Goal: Transaction & Acquisition: Book appointment/travel/reservation

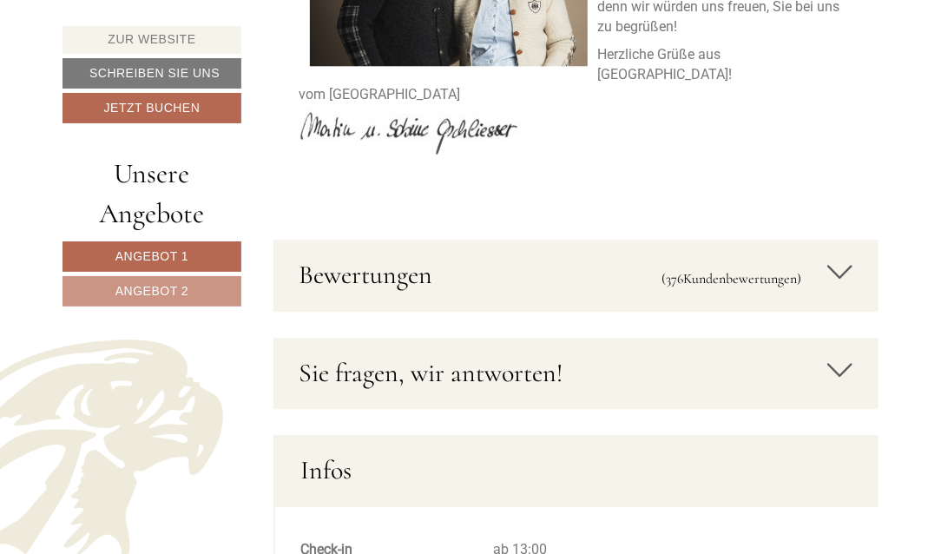
scroll to position [7625, 0]
click at [843, 354] on icon at bounding box center [840, 369] width 25 height 30
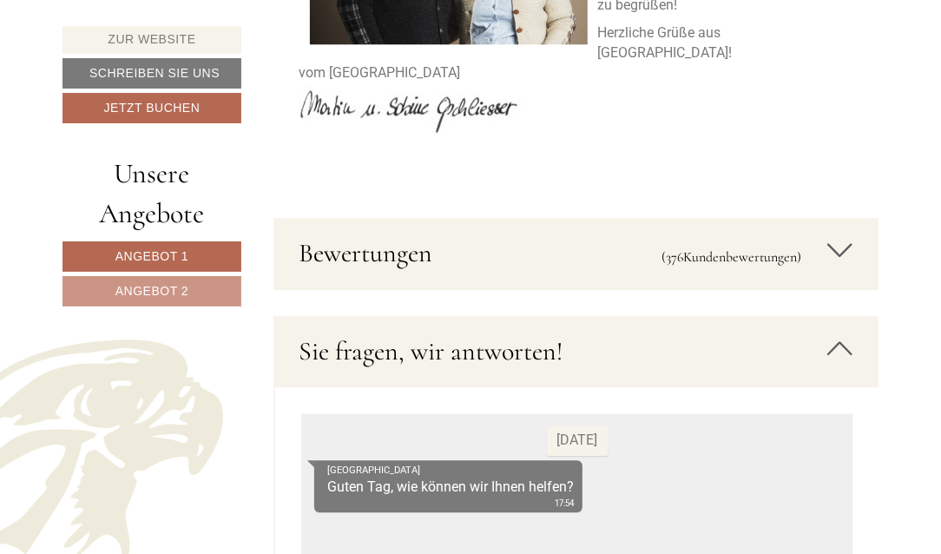
scroll to position [7638, 0]
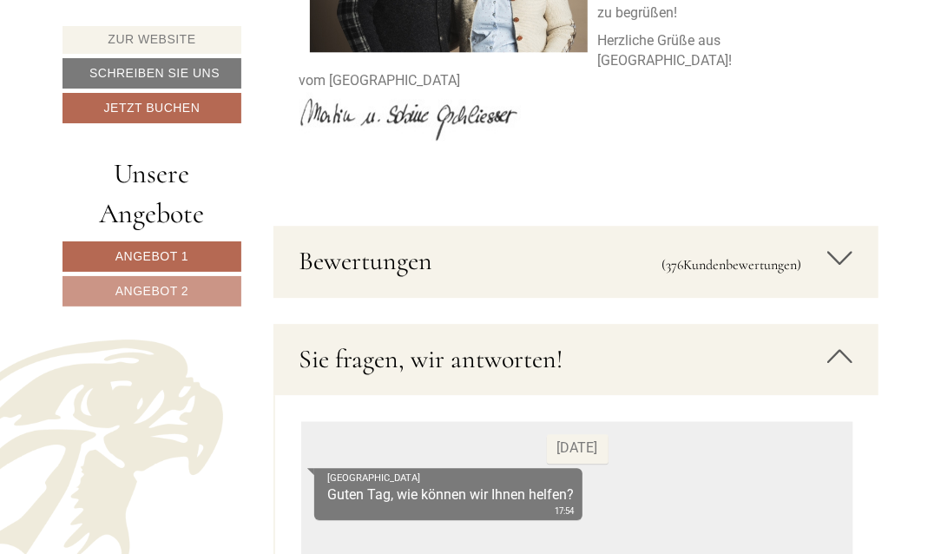
click at [834, 341] on icon at bounding box center [840, 356] width 25 height 30
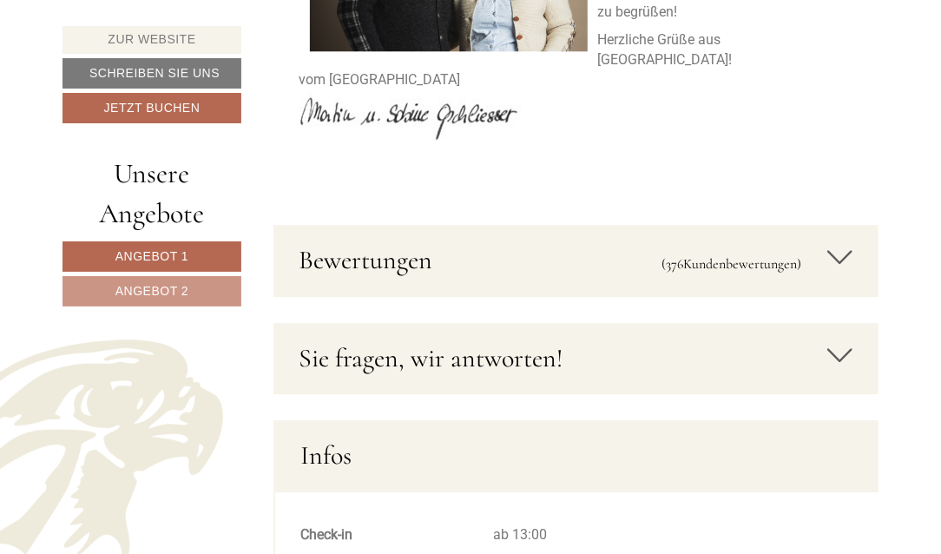
scroll to position [7640, 0]
click at [837, 241] on icon at bounding box center [840, 256] width 25 height 30
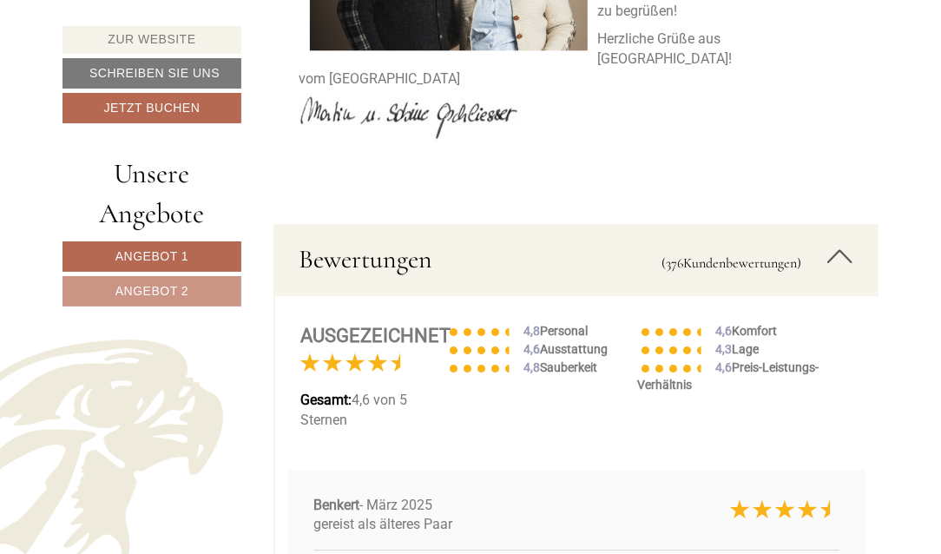
click at [837, 241] on icon at bounding box center [840, 256] width 25 height 30
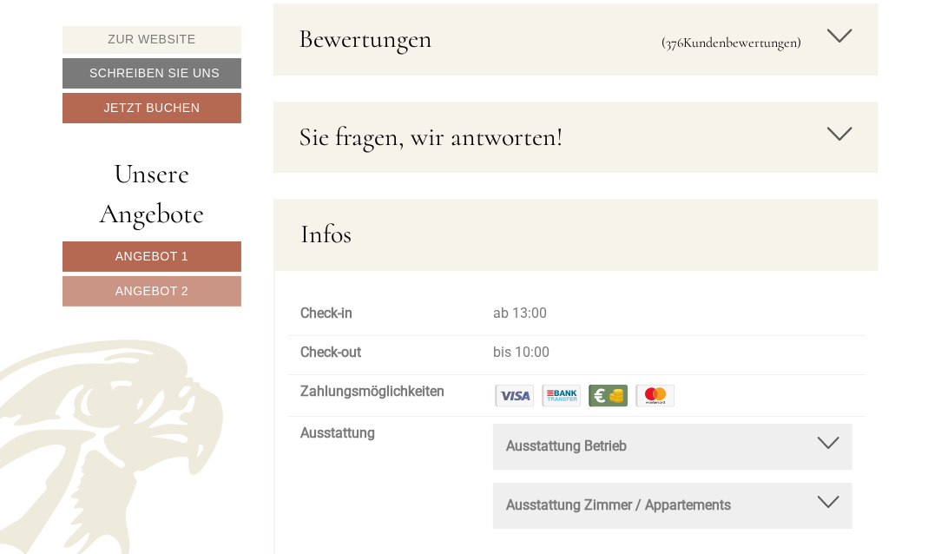
scroll to position [7858, 0]
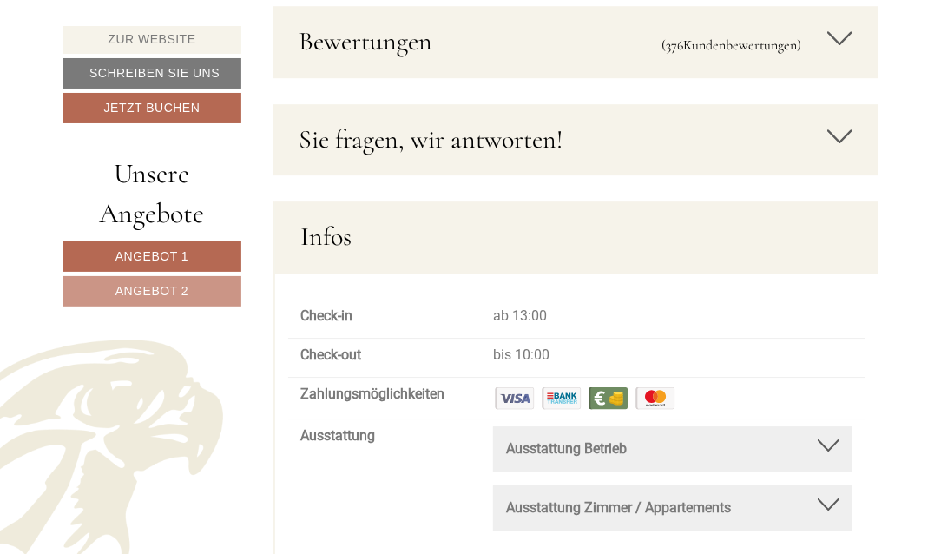
click at [833, 439] on div at bounding box center [829, 445] width 22 height 12
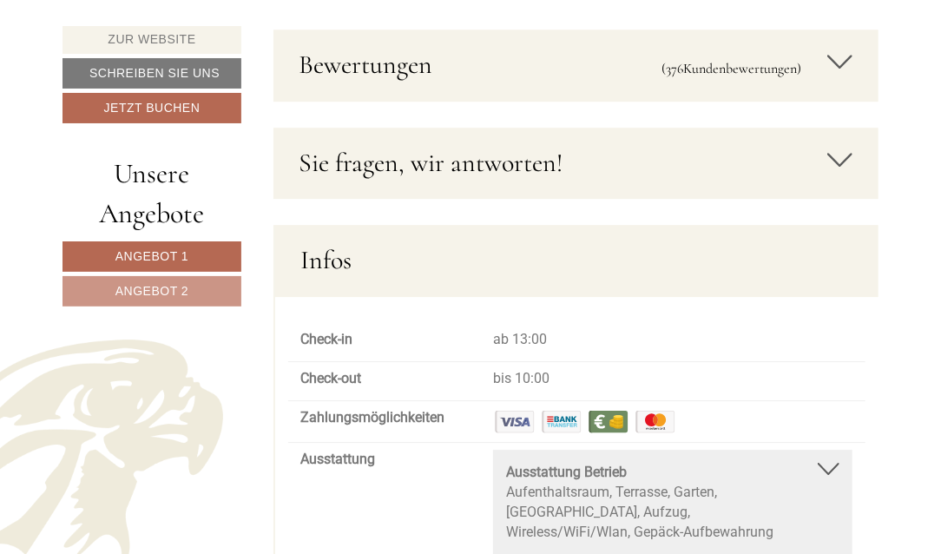
scroll to position [7833, 0]
click at [830, 464] on div at bounding box center [829, 470] width 22 height 12
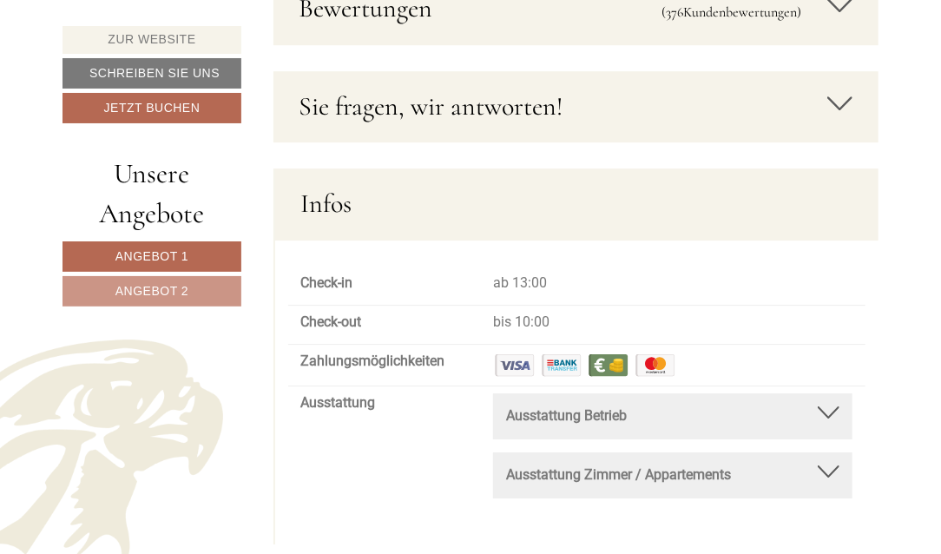
scroll to position [7891, 0]
click at [834, 465] on div at bounding box center [829, 471] width 22 height 12
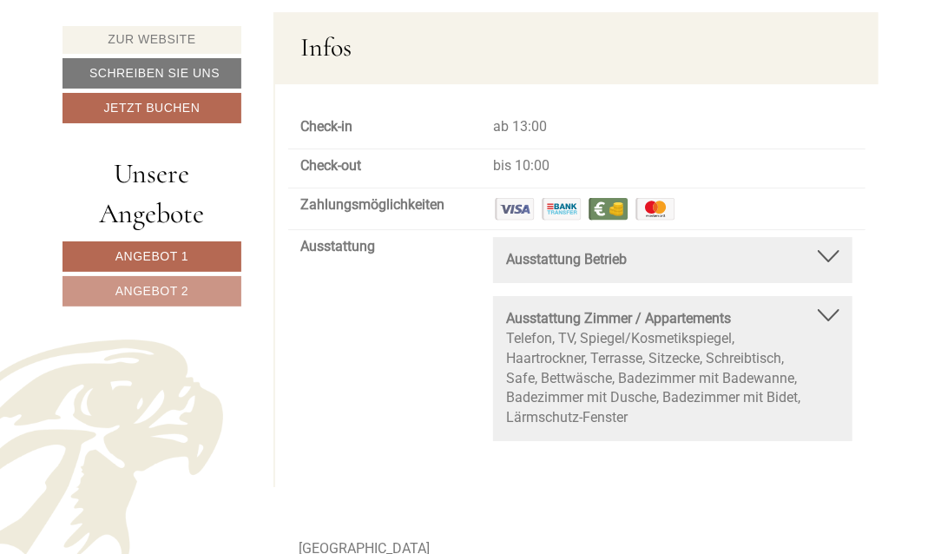
scroll to position [8044, 0]
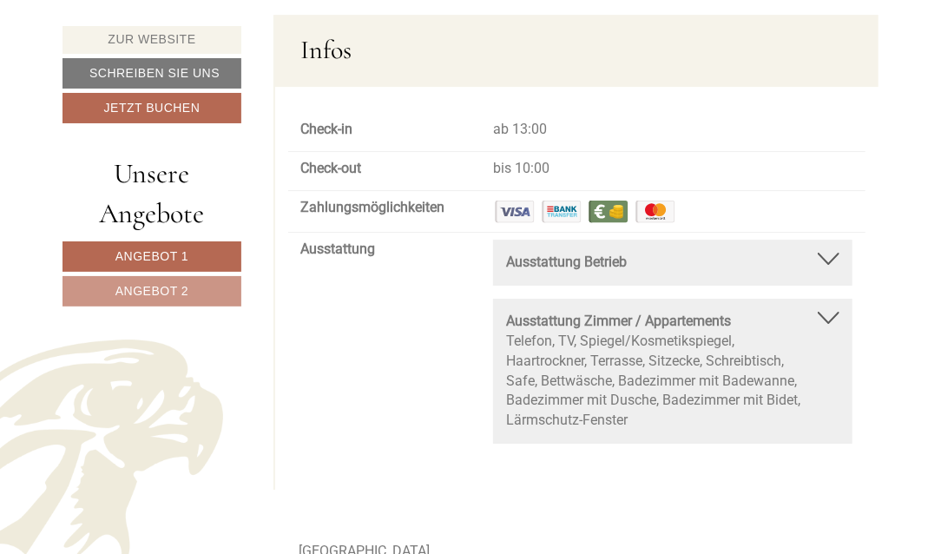
click at [835, 312] on div at bounding box center [829, 318] width 22 height 12
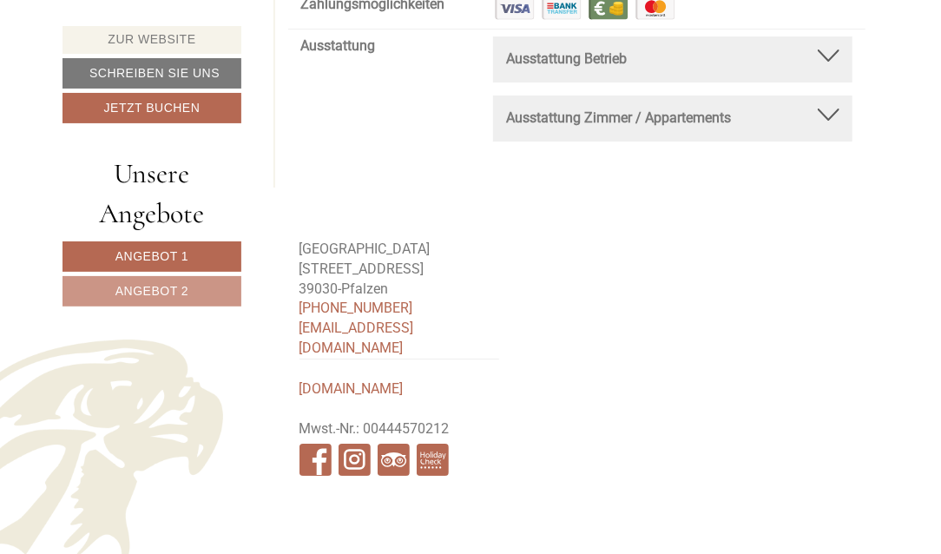
scroll to position [8244, 0]
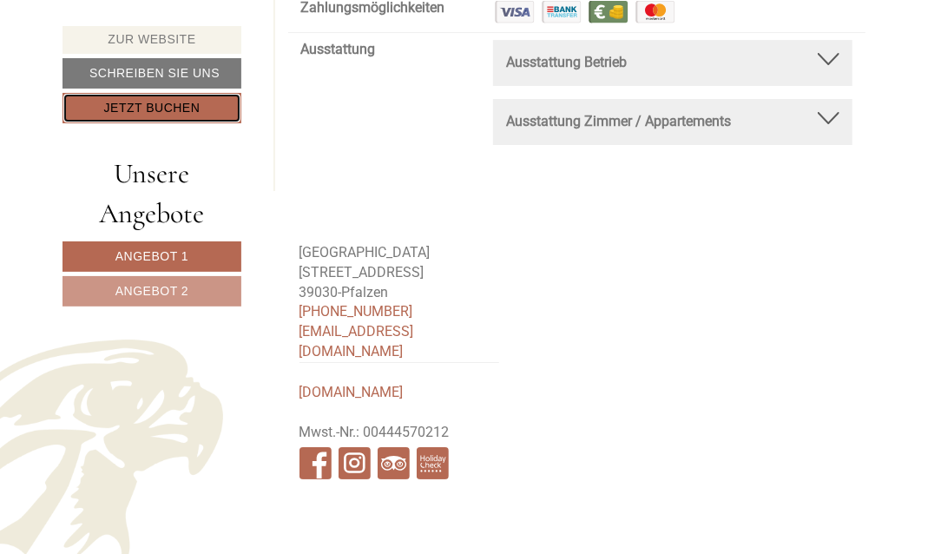
click at [218, 111] on link "Jetzt buchen" at bounding box center [152, 108] width 179 height 30
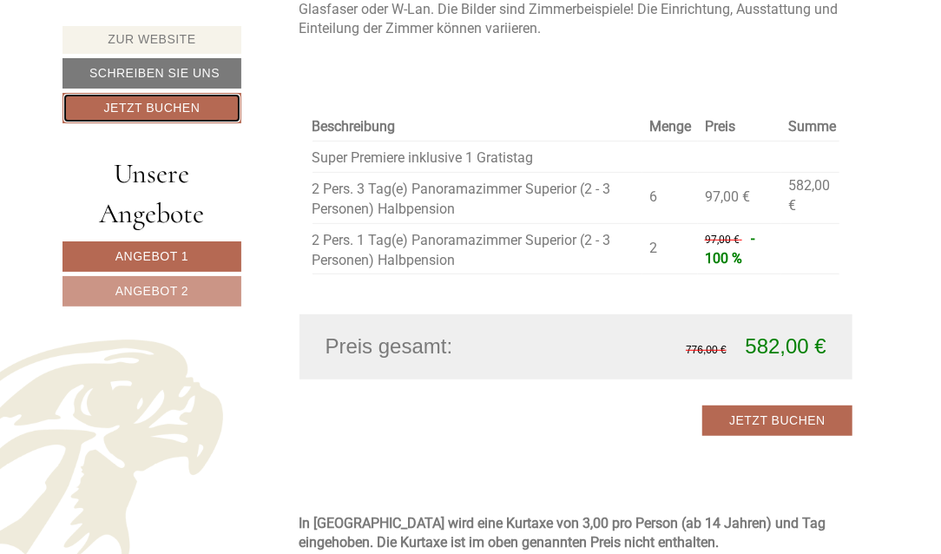
scroll to position [3058, 0]
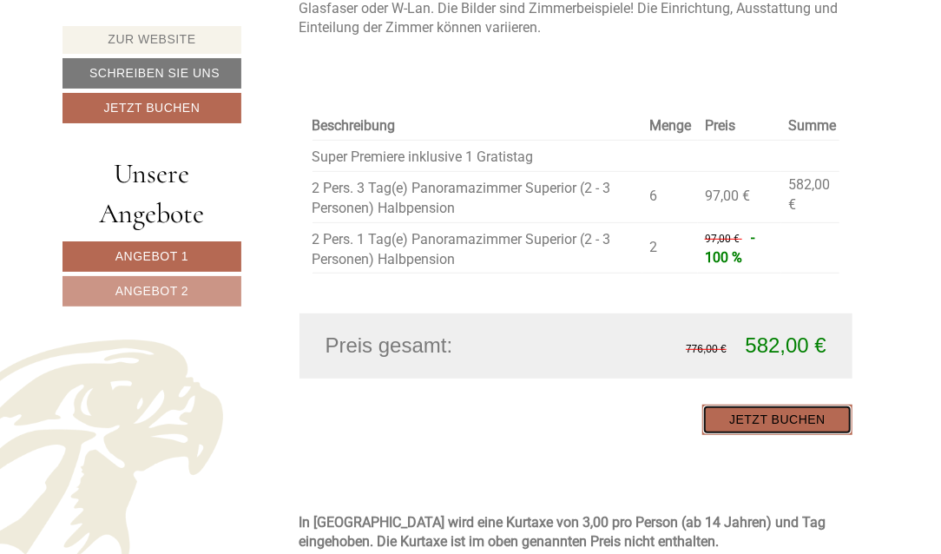
click at [751, 405] on link "Jetzt buchen" at bounding box center [778, 420] width 150 height 30
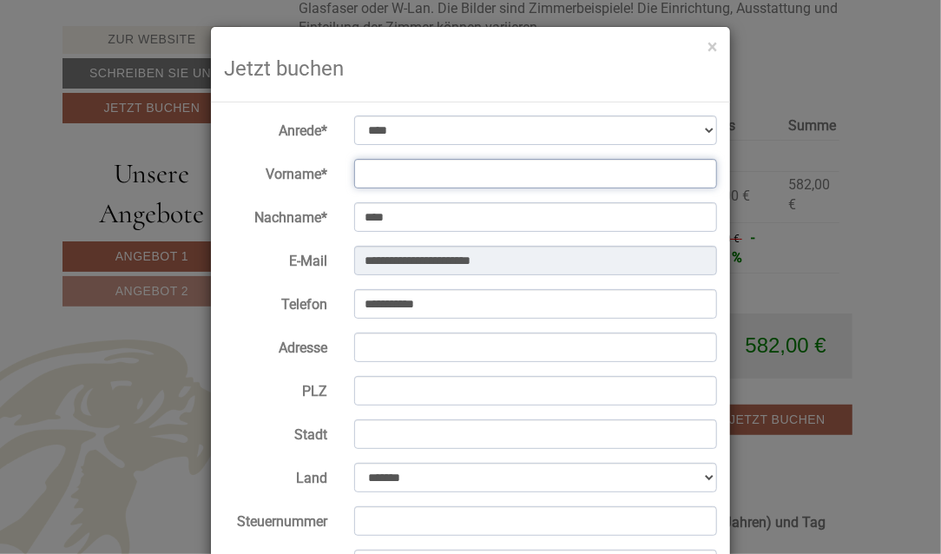
click at [395, 175] on input "Vorname*" at bounding box center [536, 174] width 364 height 30
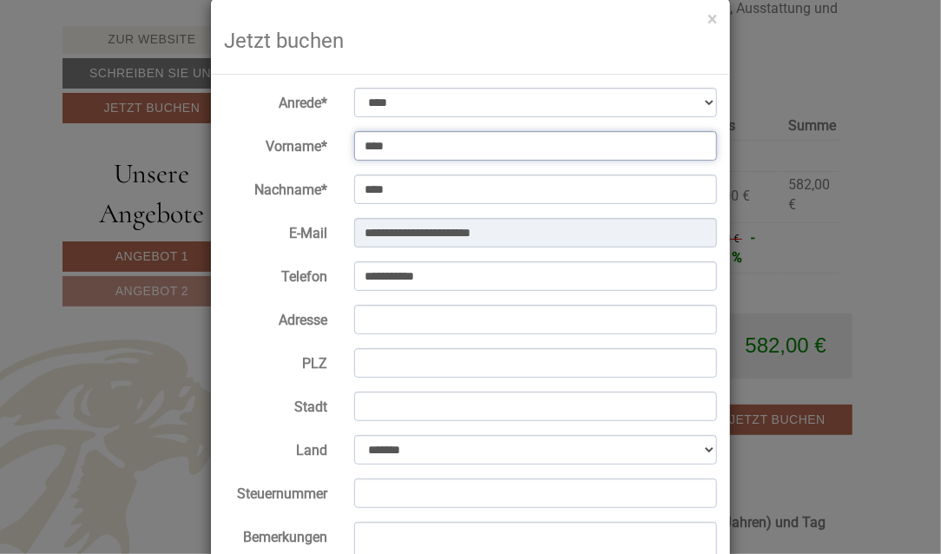
scroll to position [30, 0]
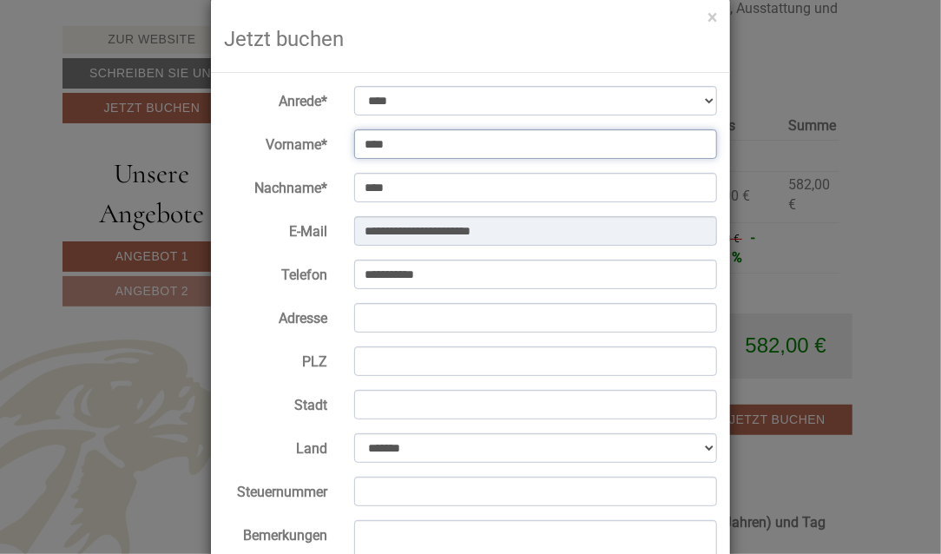
type input "****"
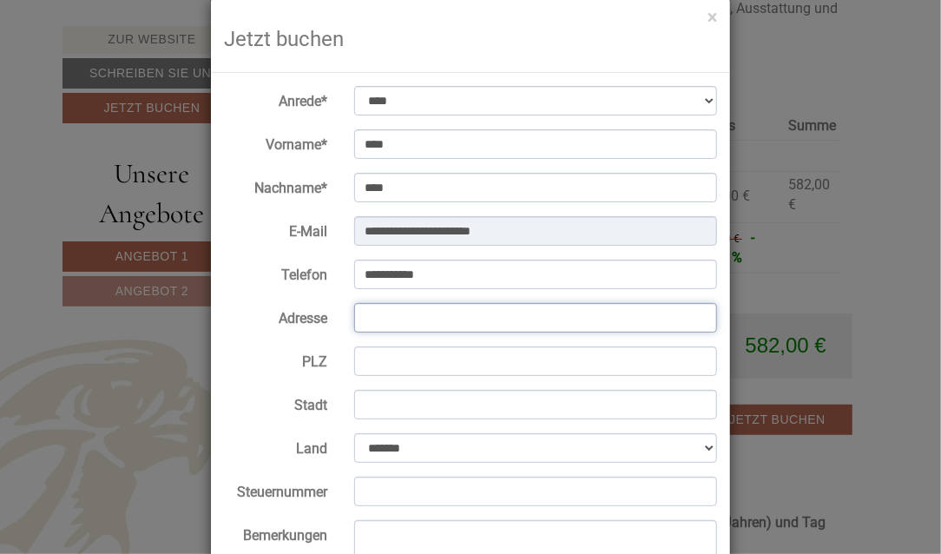
click at [415, 320] on input "Adresse" at bounding box center [536, 318] width 364 height 30
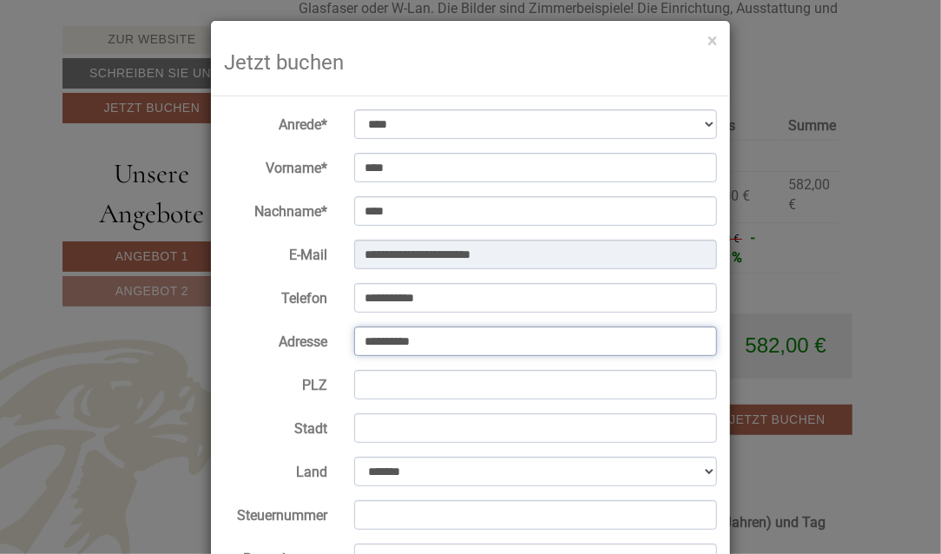
scroll to position [9, 0]
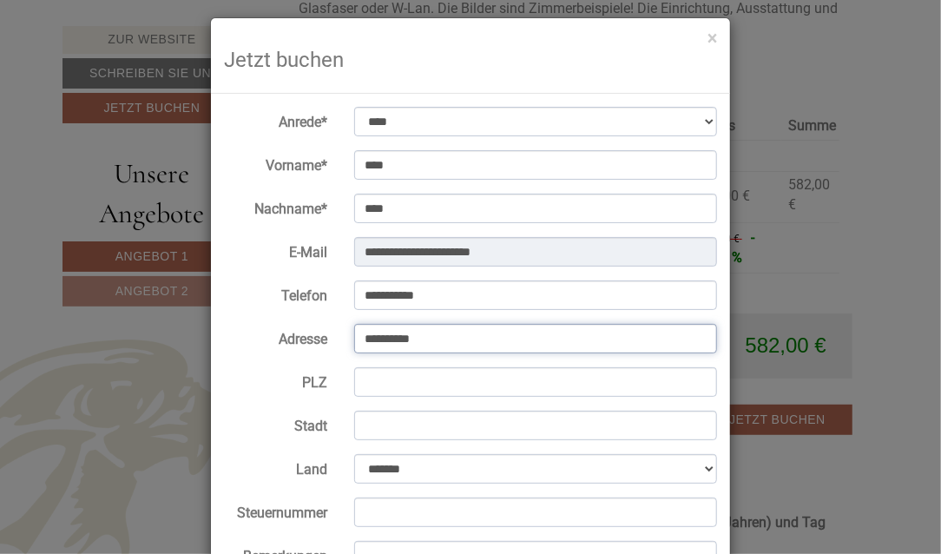
type input "**********"
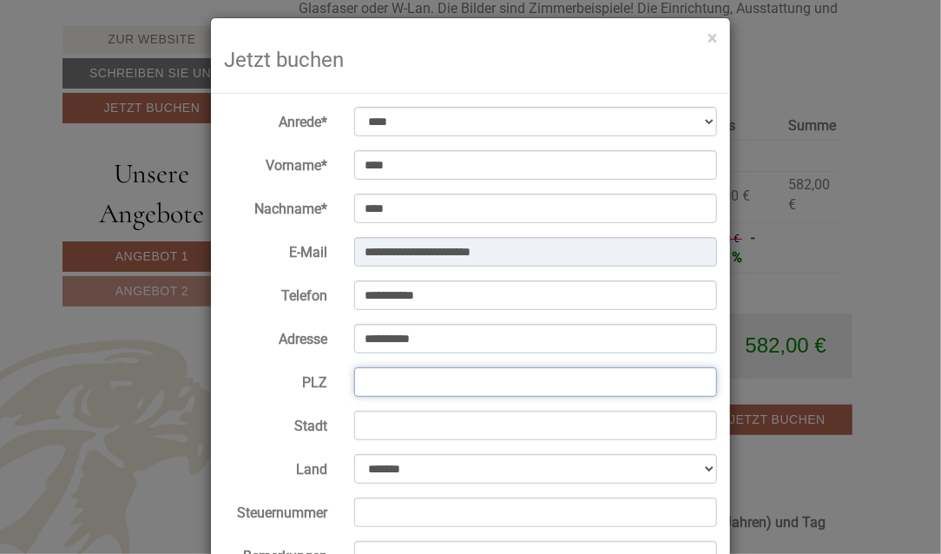
click at [383, 389] on input "PLZ" at bounding box center [536, 382] width 364 height 30
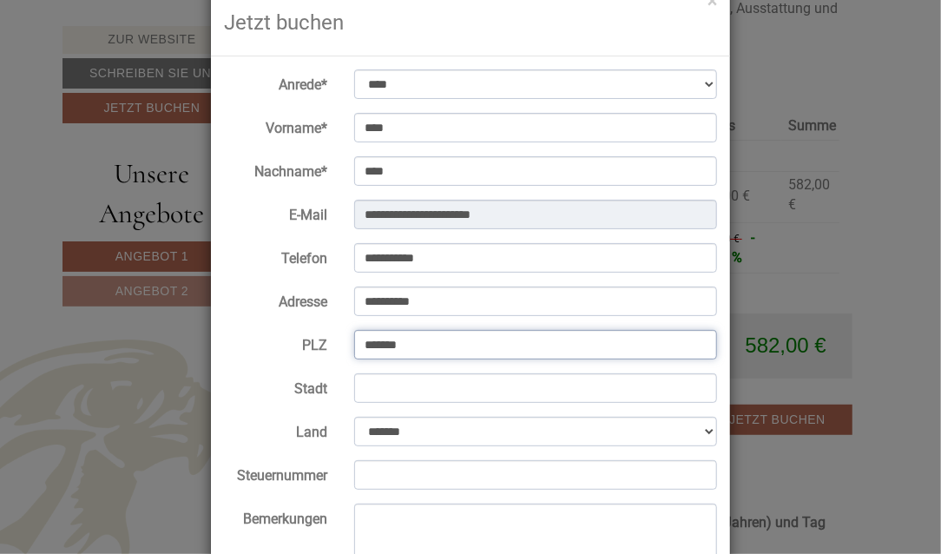
scroll to position [45, 0]
type input "*******"
click at [416, 395] on input "Stadt" at bounding box center [536, 388] width 364 height 30
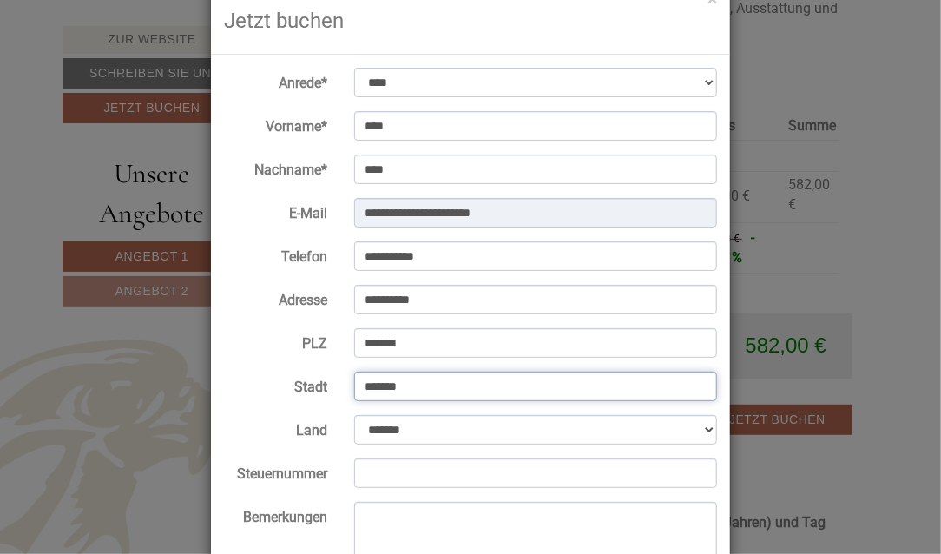
type input "*******"
click at [354, 415] on select "**********" at bounding box center [536, 430] width 364 height 30
select select "*"
click option "**********" at bounding box center [0, 0] width 0 height 0
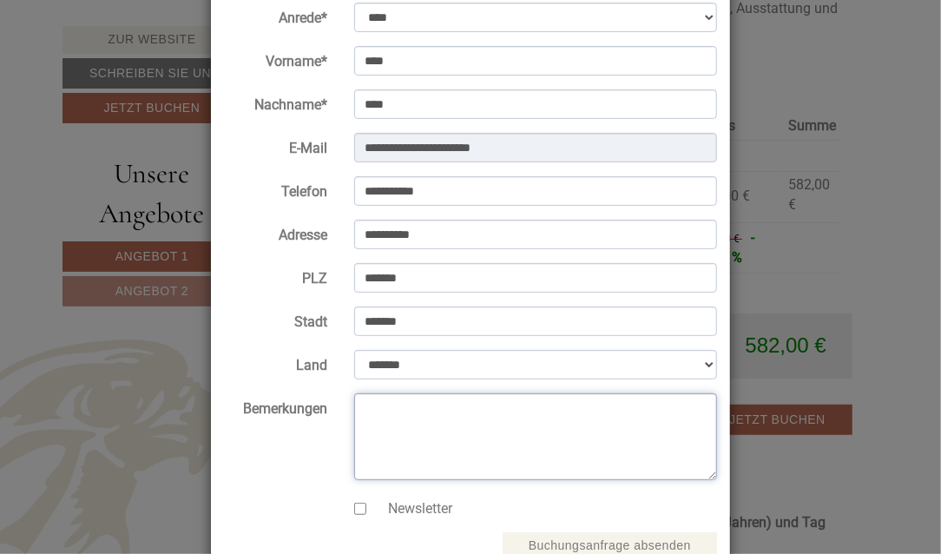
scroll to position [114, 0]
click at [397, 410] on textarea "Bemerkungen" at bounding box center [536, 436] width 364 height 87
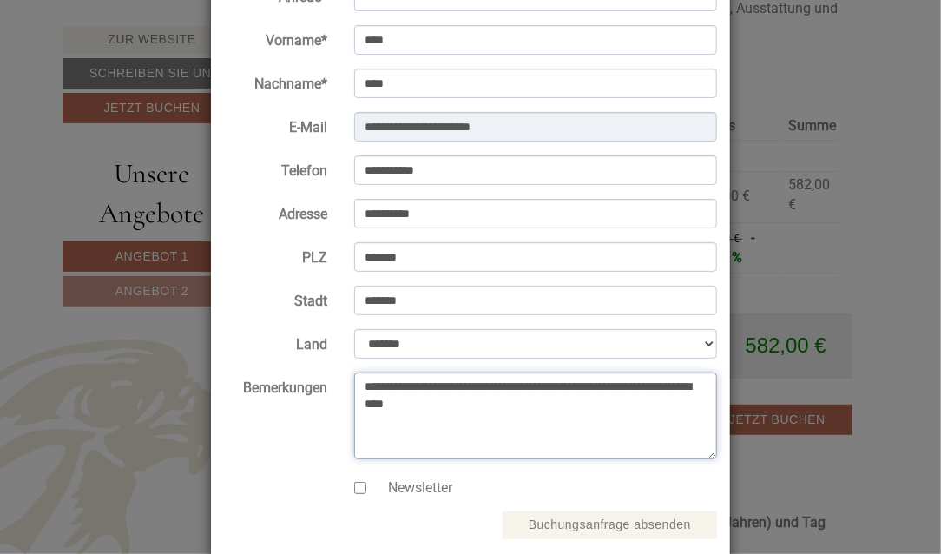
scroll to position [135, 0]
type textarea "**********"
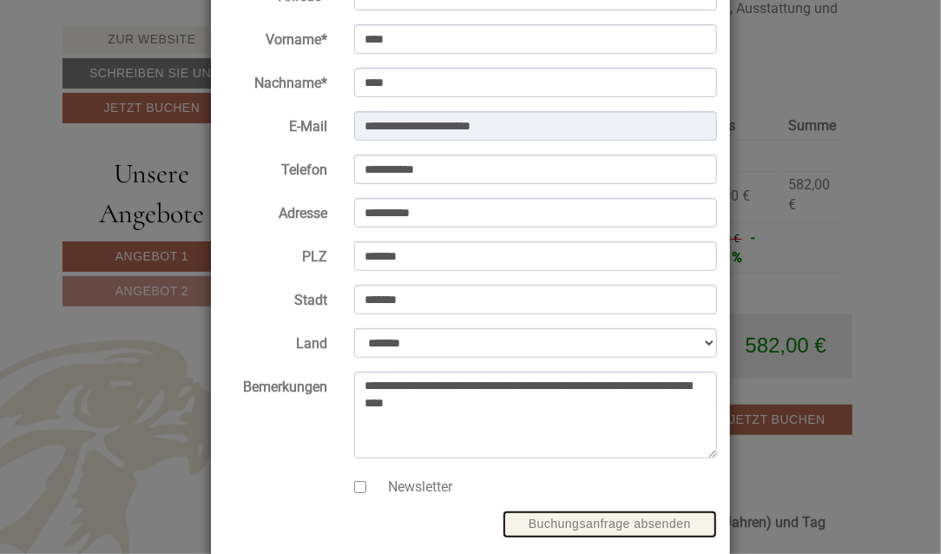
click at [623, 525] on button "Buchungsanfrage absenden" at bounding box center [610, 525] width 215 height 28
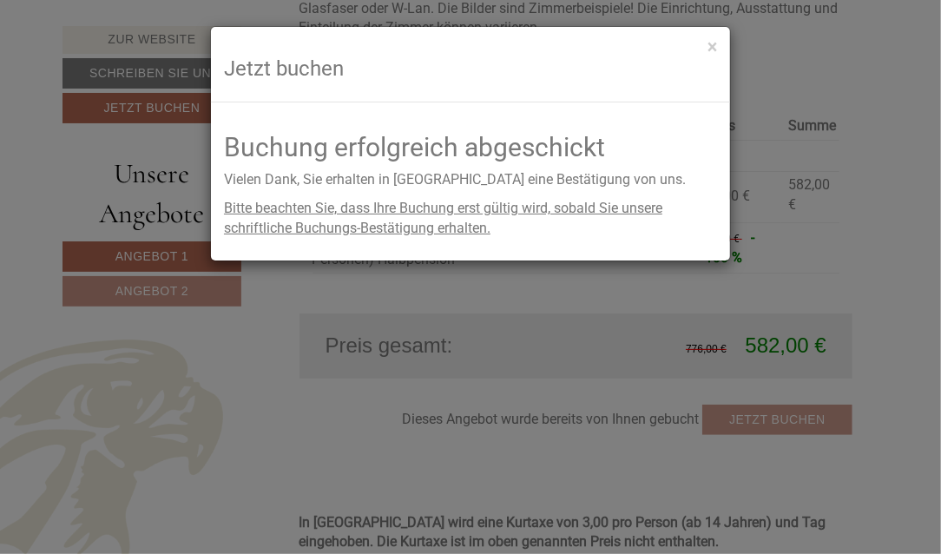
scroll to position [0, 0]
click at [717, 50] on button "×" at bounding box center [713, 47] width 10 height 18
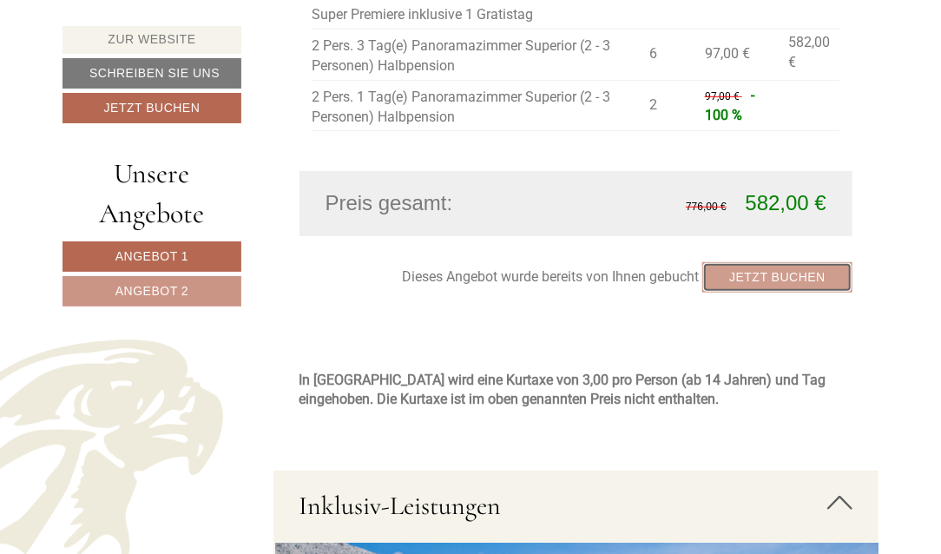
scroll to position [3198, 0]
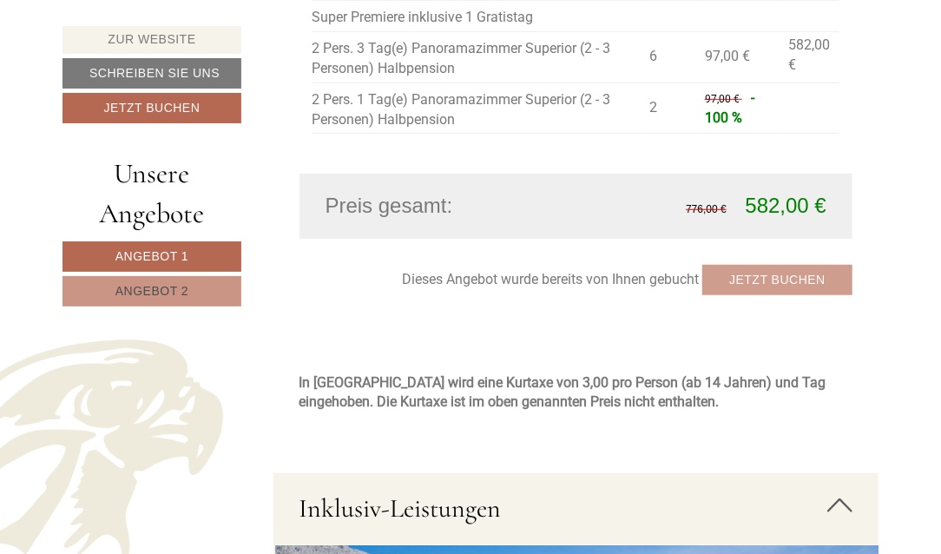
click at [211, 287] on link "Angebot 2" at bounding box center [152, 291] width 179 height 30
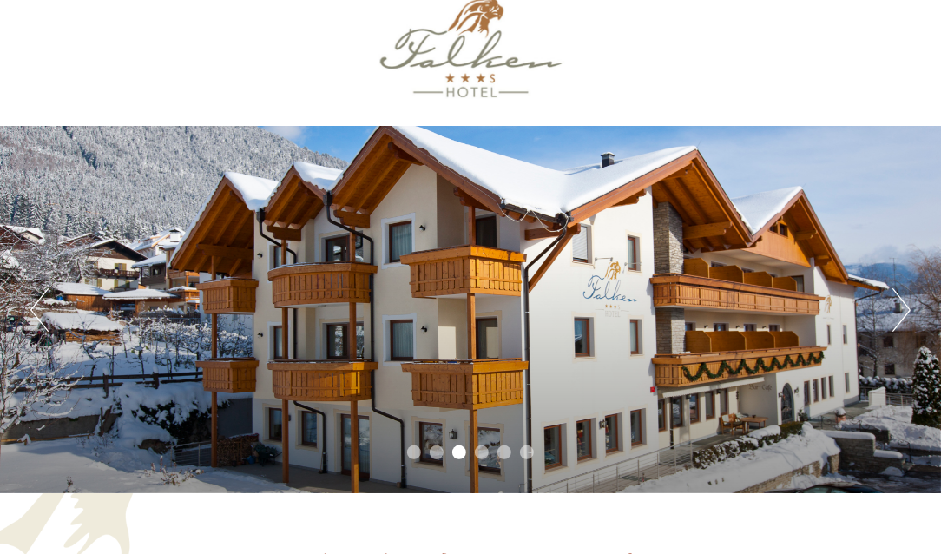
scroll to position [0, 0]
